Goal: Find specific page/section: Find specific page/section

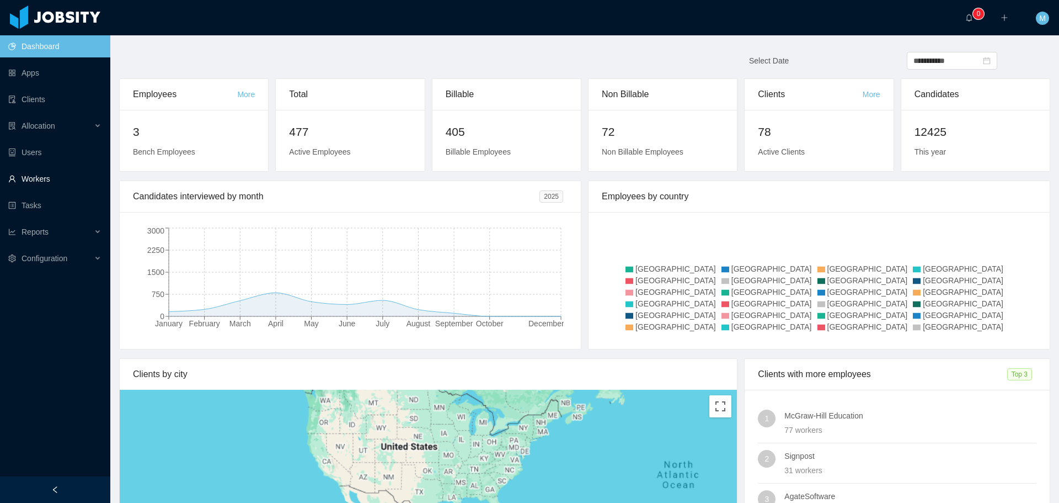
click at [42, 181] on link "Workers" at bounding box center [54, 179] width 93 height 22
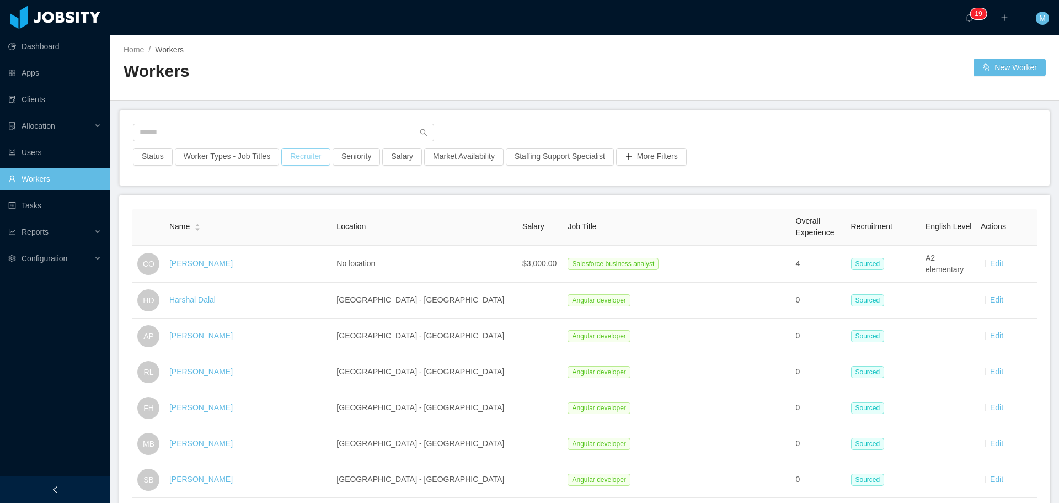
click at [307, 156] on button "Recruiter" at bounding box center [305, 157] width 49 height 18
click at [260, 128] on input "text" at bounding box center [283, 133] width 301 height 18
type input "**********"
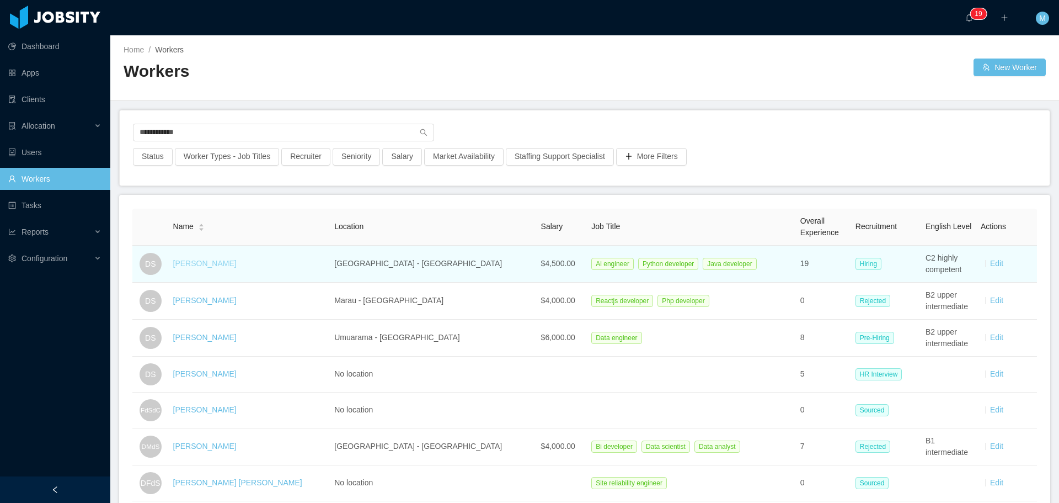
click at [217, 263] on link "[PERSON_NAME]" at bounding box center [204, 263] width 63 height 9
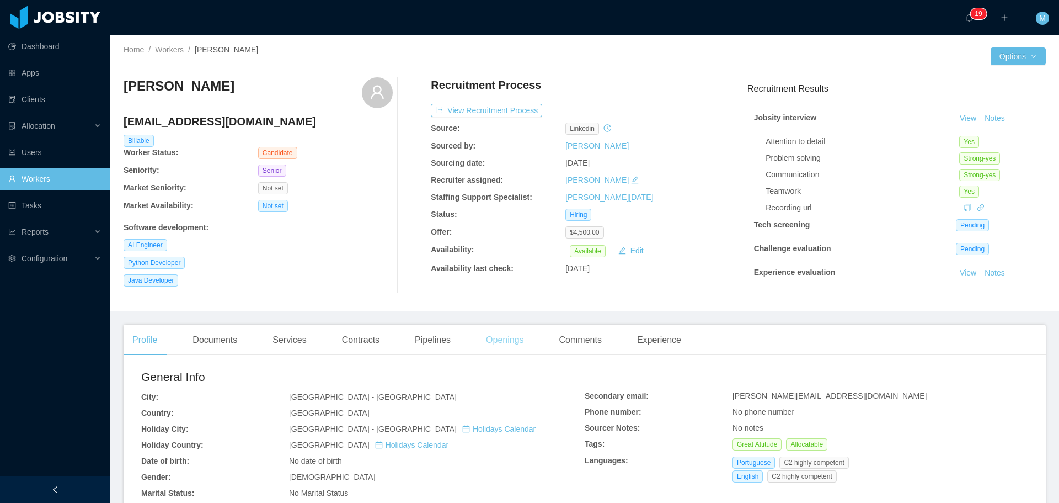
click at [495, 346] on div "Openings" at bounding box center [505, 339] width 56 height 31
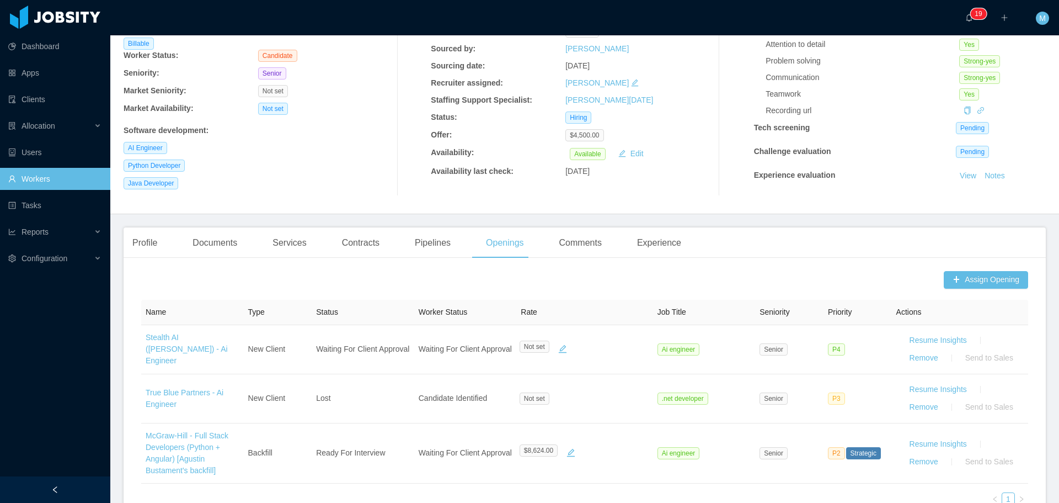
scroll to position [110, 0]
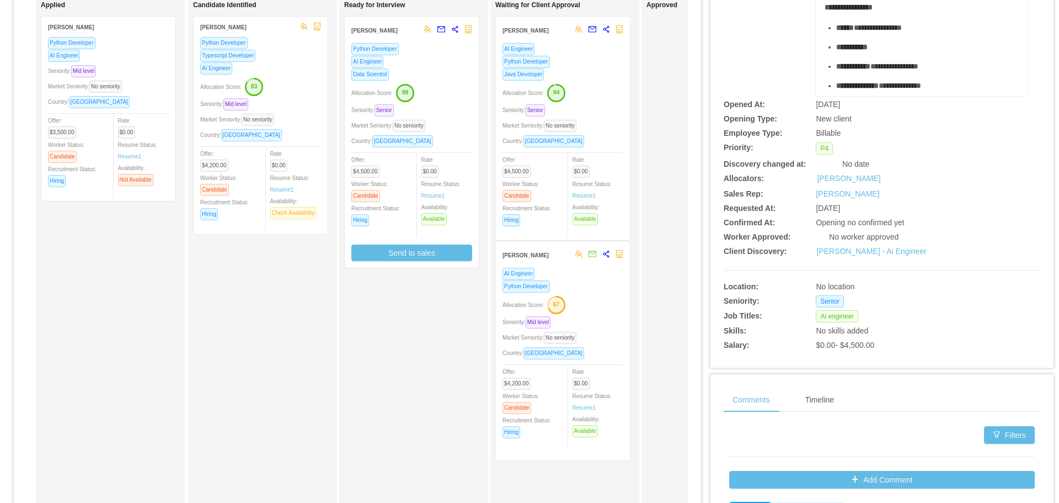
scroll to position [102, 0]
